Goal: Transaction & Acquisition: Subscribe to service/newsletter

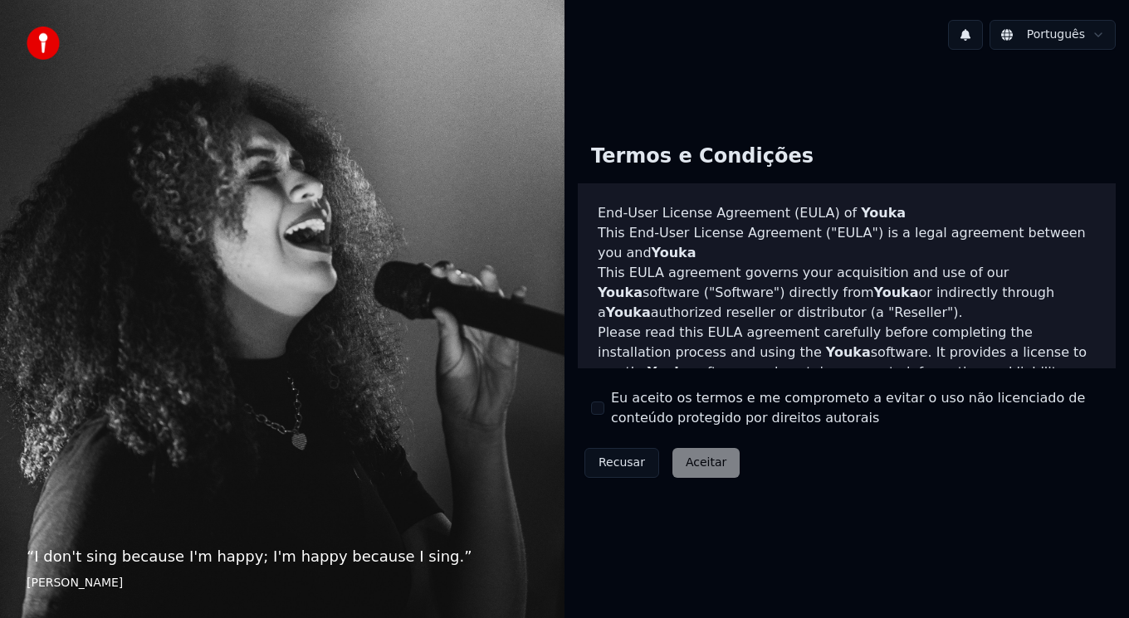
click at [597, 406] on button "Eu aceito os termos e me comprometo a evitar o uso não licenciado de conteúdo p…" at bounding box center [597, 408] width 13 height 13
click at [1045, 37] on html "“ I don't sing because I'm happy; I'm happy because I sing. ” [PERSON_NAME] Ter…" at bounding box center [564, 309] width 1129 height 618
click at [710, 461] on html "“ I don't sing because I'm happy; I'm happy because I sing. ” [PERSON_NAME] Ter…" at bounding box center [564, 309] width 1129 height 618
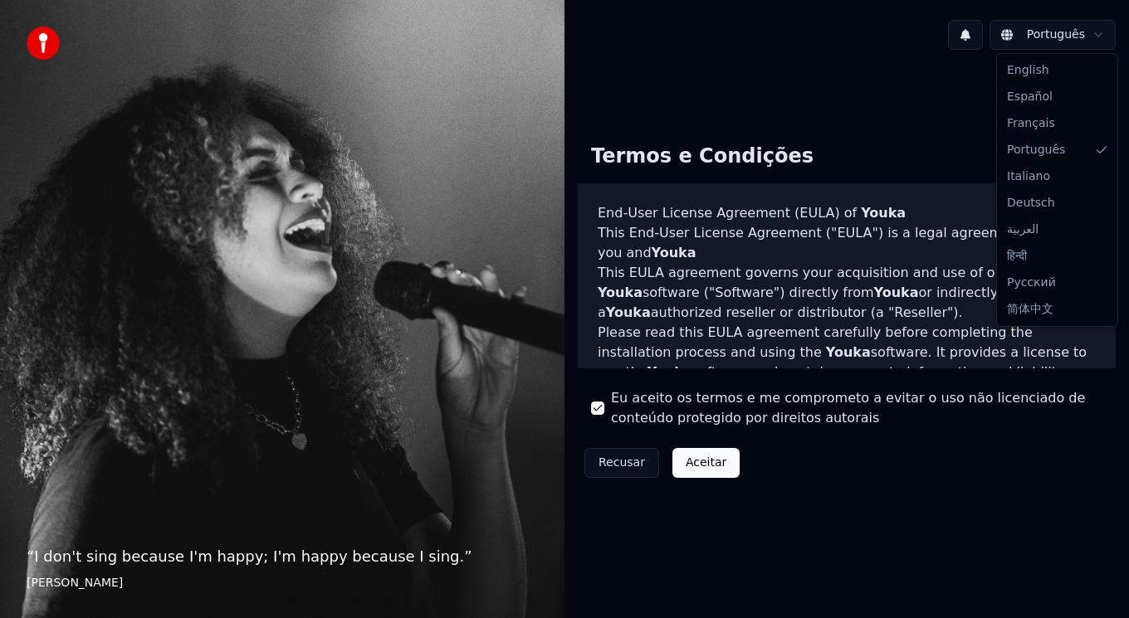
click at [707, 459] on html "“ I don't sing because I'm happy; I'm happy because I sing. ” [PERSON_NAME] Ter…" at bounding box center [564, 309] width 1129 height 618
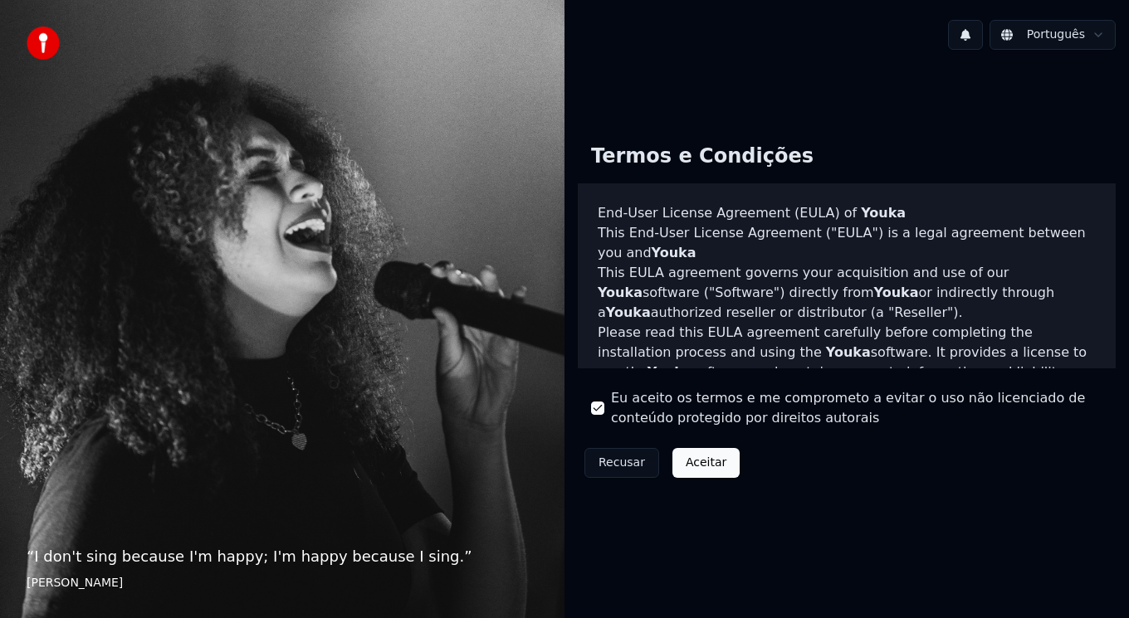
click at [707, 459] on button "Aceitar" at bounding box center [705, 463] width 67 height 30
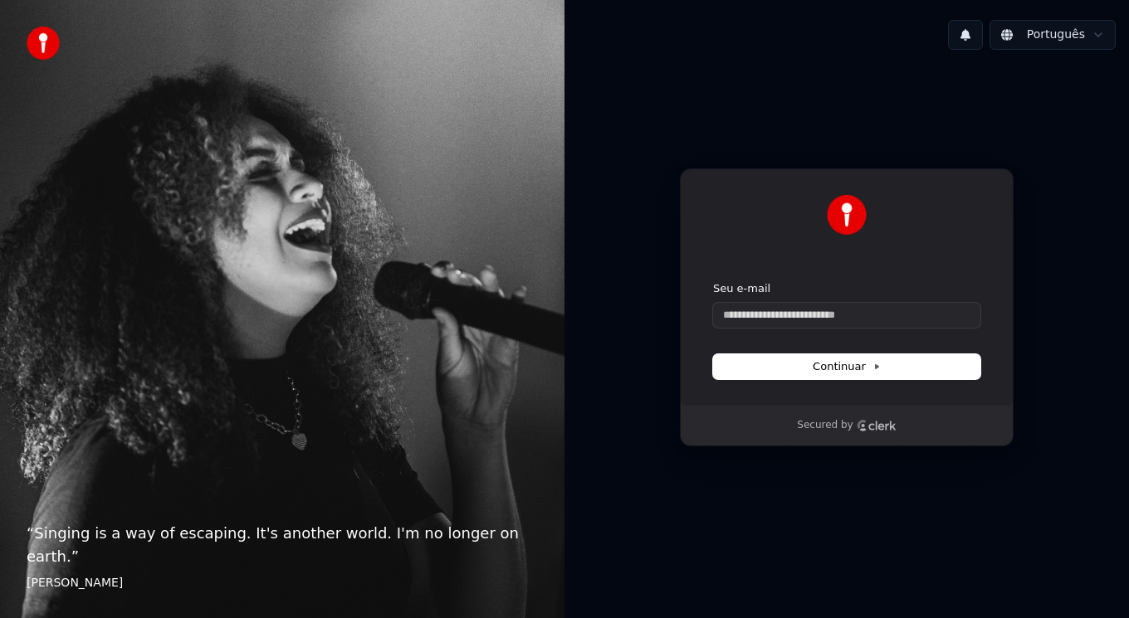
click at [1108, 360] on div "Continuar com Google ou Seu e-mail Continuar Secured by" at bounding box center [846, 307] width 564 height 489
click at [704, 458] on div "Continuar com Google ou Seu e-mail Continuar Secured by" at bounding box center [846, 307] width 564 height 489
click at [729, 311] on input "Seu e-mail" at bounding box center [846, 315] width 267 height 25
click at [830, 367] on span "Continuar" at bounding box center [846, 366] width 68 height 15
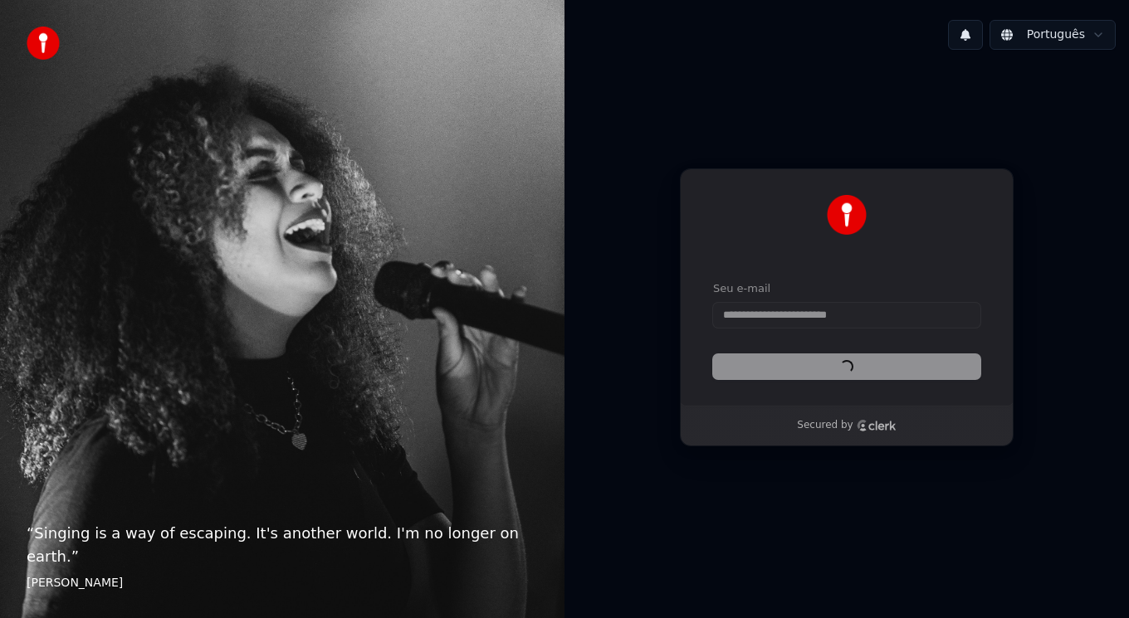
type input "**********"
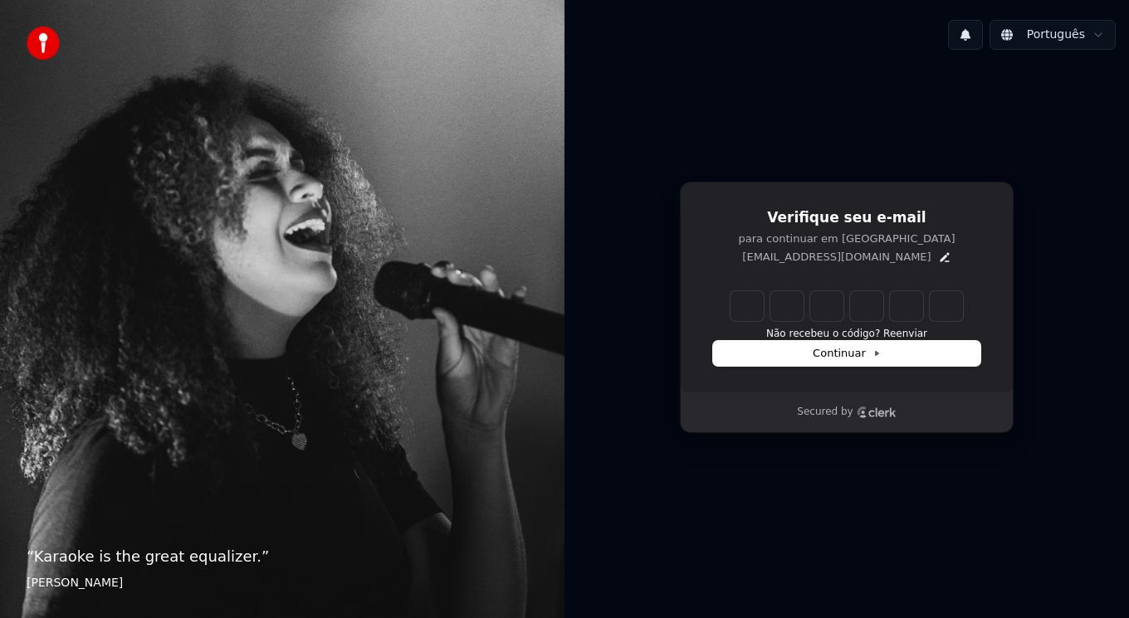
click at [752, 316] on input "Enter verification code" at bounding box center [846, 306] width 232 height 30
type input "******"
